Goal: Navigation & Orientation: Find specific page/section

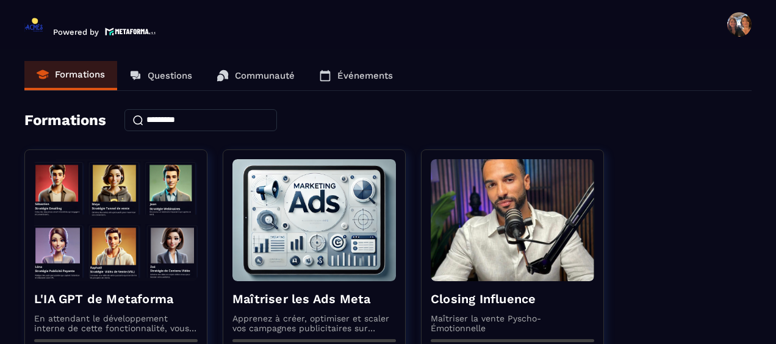
click at [169, 67] on link "Questions" at bounding box center [160, 75] width 87 height 29
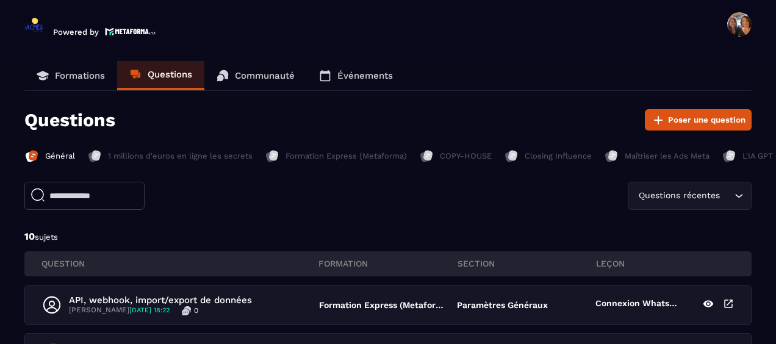
click at [74, 73] on p "Formations" at bounding box center [80, 75] width 50 height 11
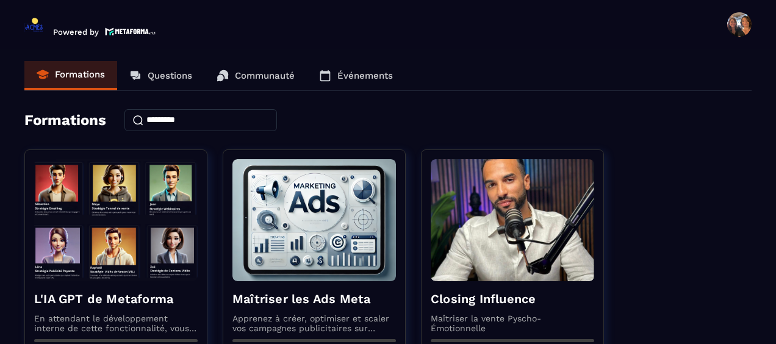
click at [740, 21] on span at bounding box center [739, 24] width 24 height 24
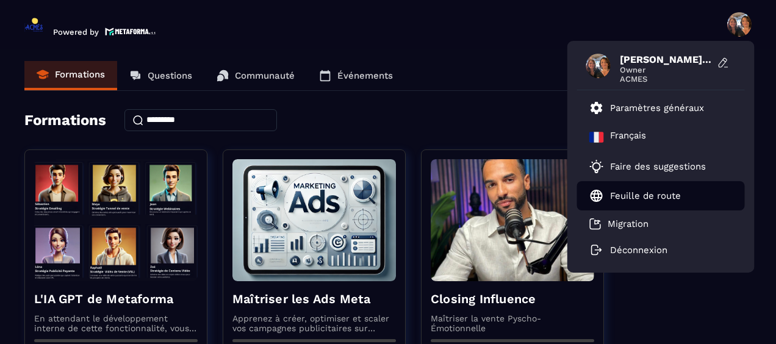
click at [622, 195] on p "Feuille de route" at bounding box center [645, 195] width 71 height 11
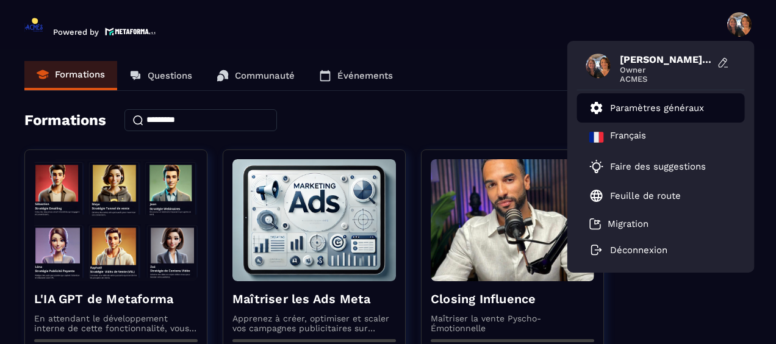
click at [633, 109] on p "Paramètres généraux" at bounding box center [657, 108] width 94 height 11
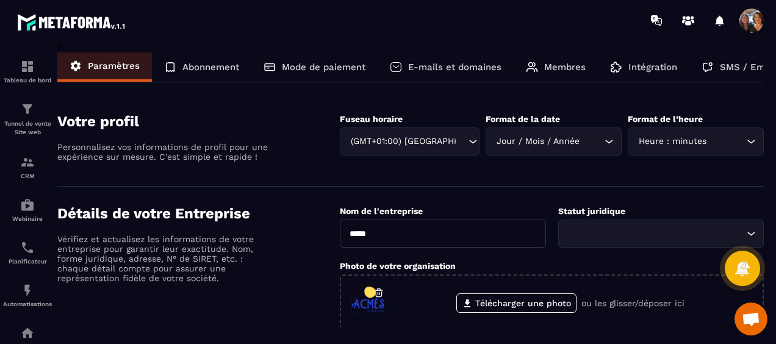
click at [754, 7] on div at bounding box center [459, 20] width 633 height 41
click at [754, 23] on span at bounding box center [751, 21] width 24 height 24
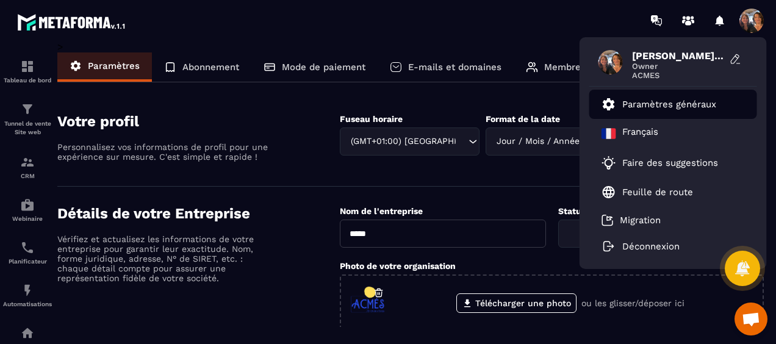
click at [640, 103] on p "Paramètres généraux" at bounding box center [669, 104] width 94 height 11
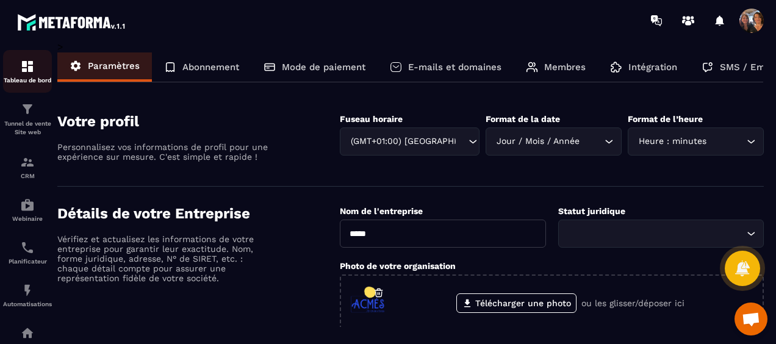
click at [20, 71] on img at bounding box center [27, 66] width 15 height 15
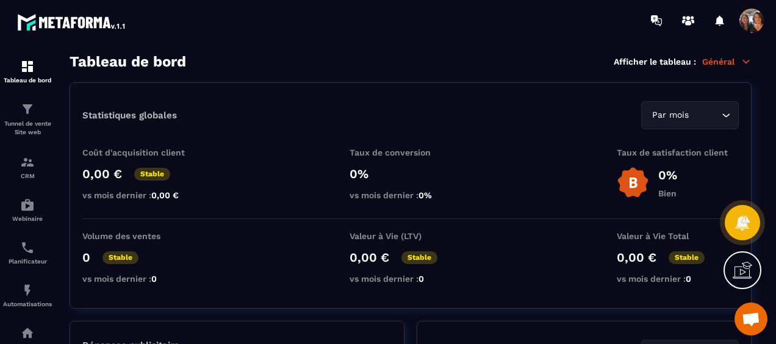
click at [723, 62] on p "Général" at bounding box center [726, 61] width 49 height 11
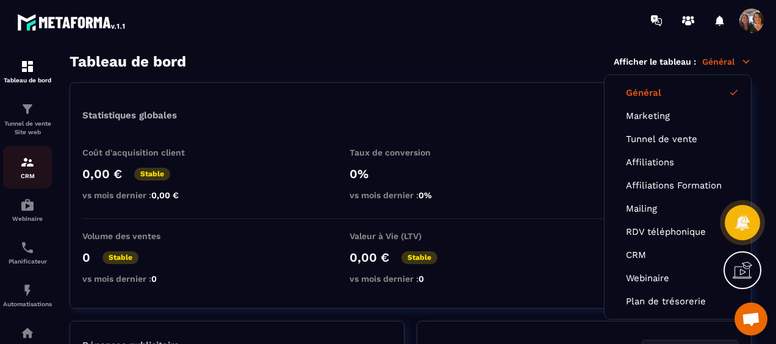
click at [26, 169] on img at bounding box center [27, 162] width 15 height 15
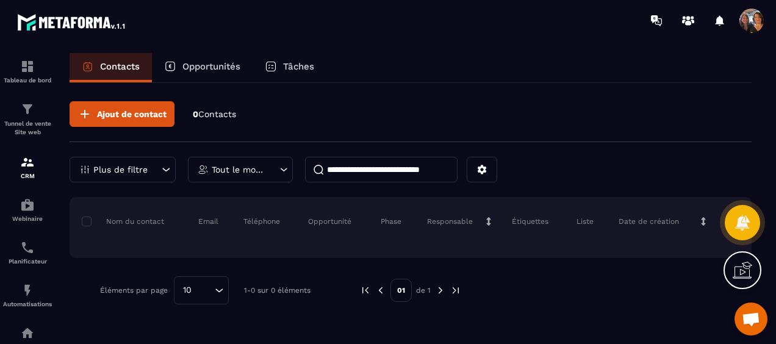
click at [297, 67] on p "Tâches" at bounding box center [298, 66] width 31 height 11
